Goal: Ask a question: Seek information or help from site administrators or community

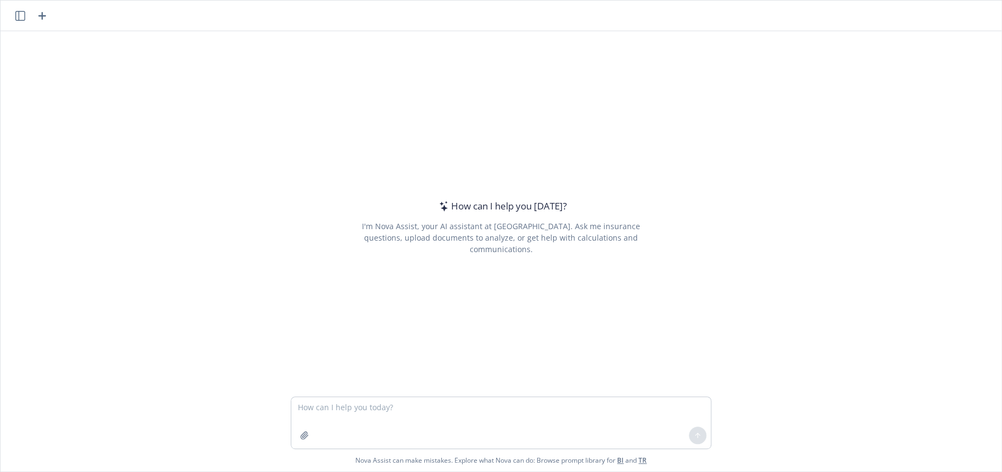
drag, startPoint x: 392, startPoint y: 409, endPoint x: 394, endPoint y: 395, distance: 14.3
click at [392, 408] on textarea at bounding box center [500, 422] width 419 height 51
type textarea "Provide pros and cons of implementing Aura ID theft"
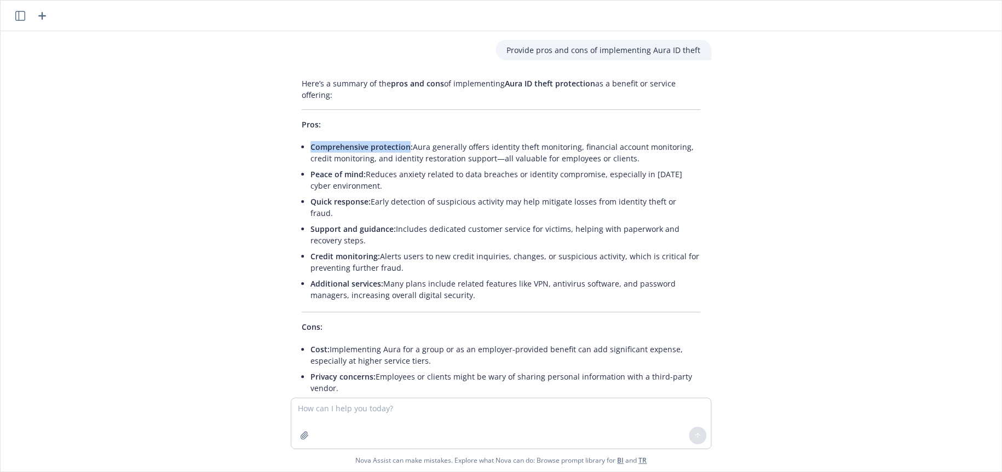
drag, startPoint x: 304, startPoint y: 148, endPoint x: 399, endPoint y: 146, distance: 95.3
click at [399, 146] on span "Comprehensive protection:" at bounding box center [361, 147] width 102 height 10
copy span "Comprehensive protection"
drag, startPoint x: 302, startPoint y: 246, endPoint x: 367, endPoint y: 248, distance: 65.2
click at [367, 251] on span "Credit monitoring:" at bounding box center [345, 256] width 70 height 10
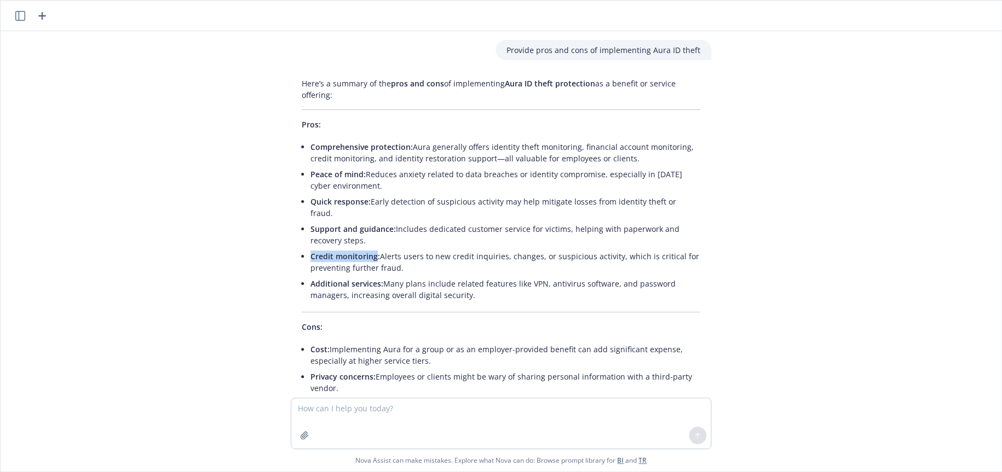
copy span "Credit monitoring"
click at [433, 411] on textarea at bounding box center [500, 424] width 419 height 50
type textarea "pros and cons of Function Health"
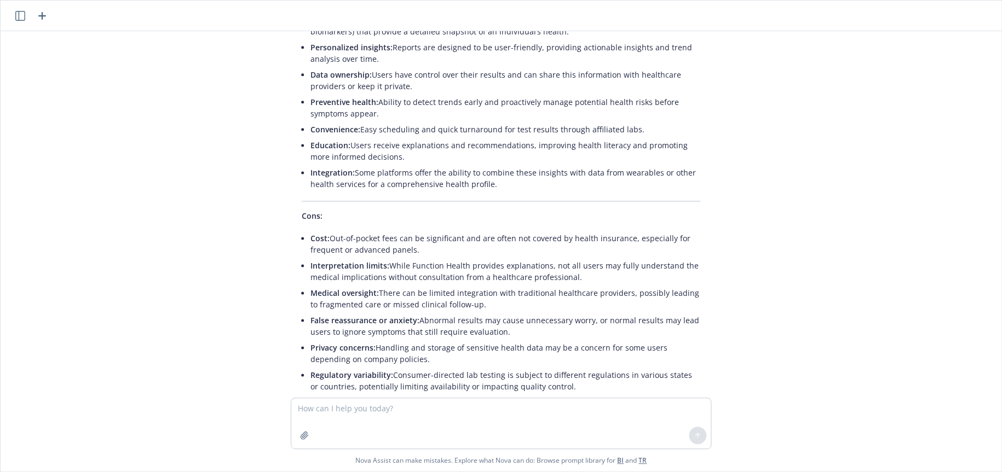
scroll to position [716, 0]
